Goal: Obtain resource: Download file/media

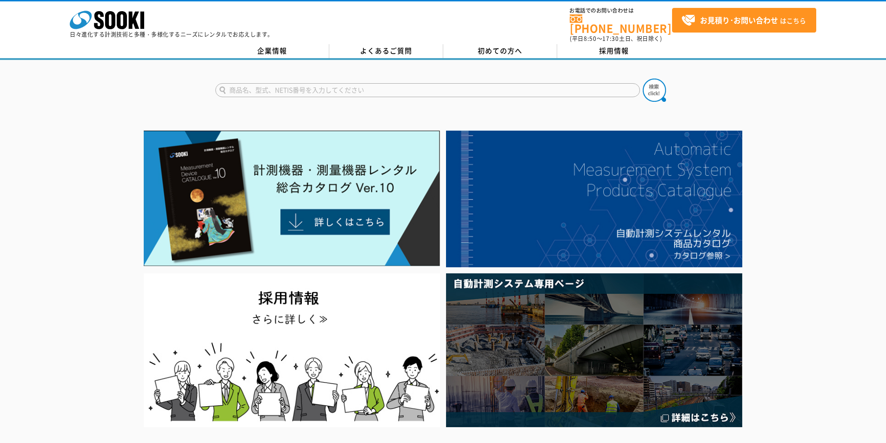
click at [249, 83] on input "text" at bounding box center [427, 90] width 424 height 14
type input "ラジオリンク"
click at [652, 85] on img at bounding box center [653, 90] width 23 height 23
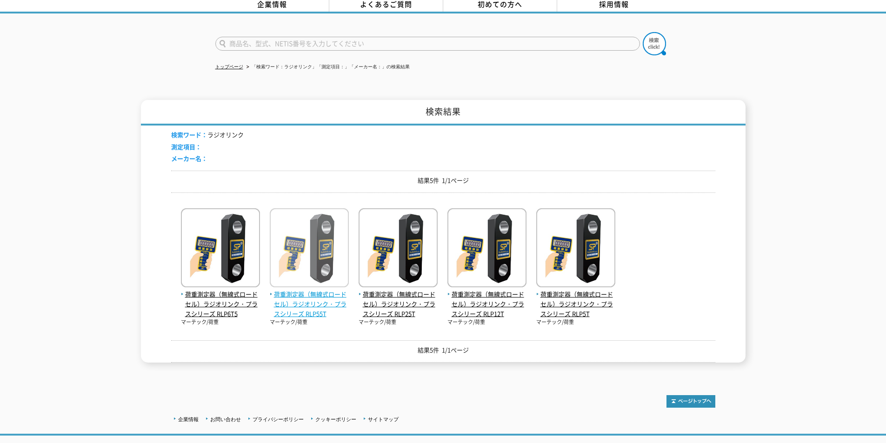
scroll to position [46, 0]
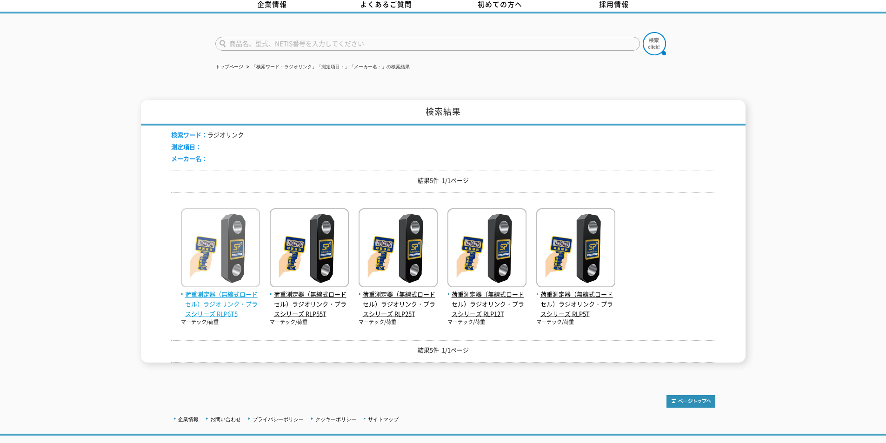
click at [217, 236] on img at bounding box center [220, 248] width 79 height 81
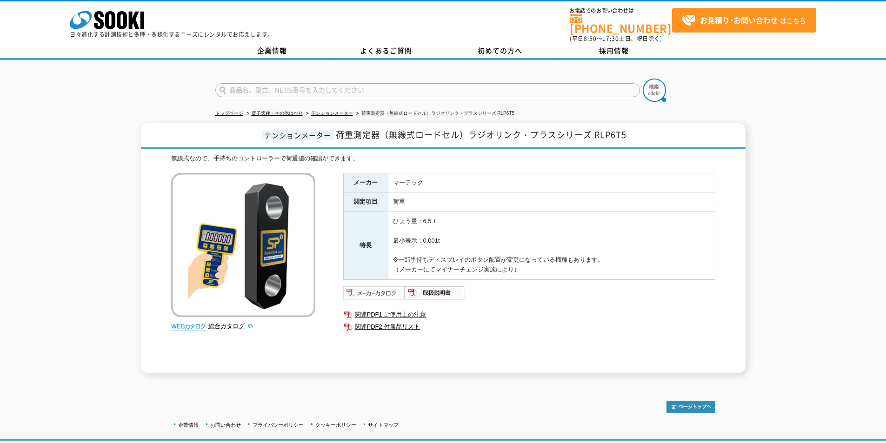
click at [378, 287] on img at bounding box center [373, 292] width 61 height 15
click at [408, 309] on link "関連PDF1 ご使用上の注意" at bounding box center [529, 315] width 372 height 12
click at [465, 321] on link "関連PDF2 付属品リスト" at bounding box center [529, 327] width 372 height 12
click at [436, 288] on img at bounding box center [434, 292] width 61 height 15
click at [564, 294] on ul at bounding box center [529, 292] width 372 height 15
